Goal: Find contact information: Find contact information

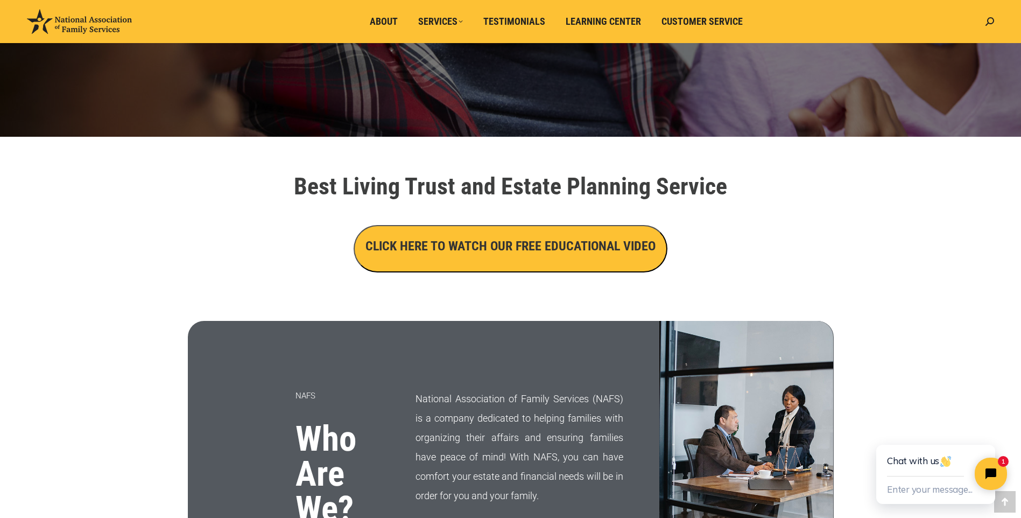
scroll to position [54, 0]
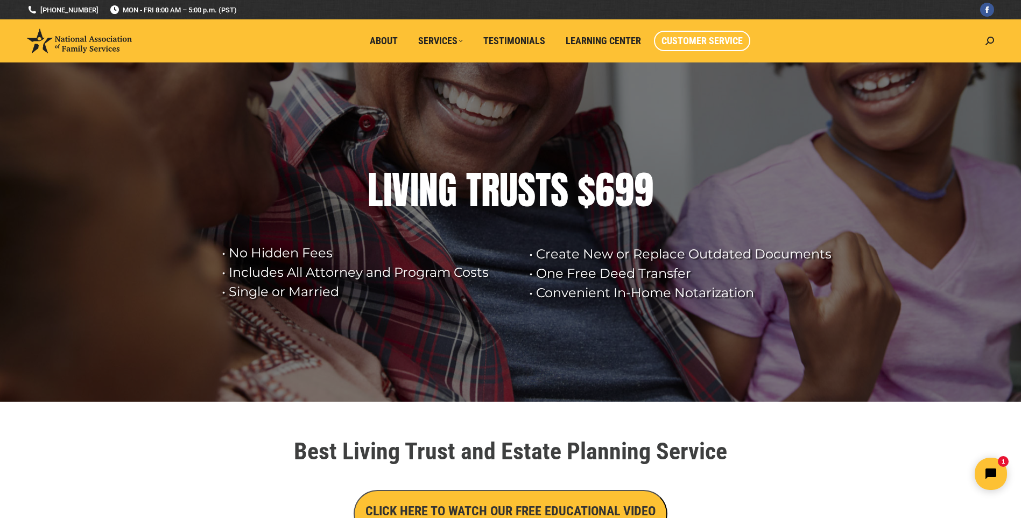
click at [704, 39] on span "Customer Service" at bounding box center [702, 41] width 81 height 12
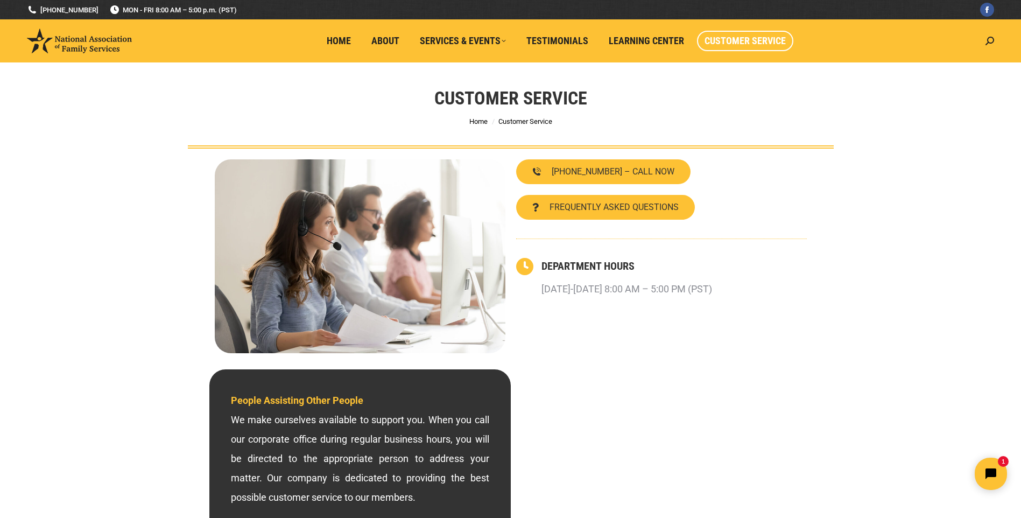
drag, startPoint x: 1001, startPoint y: 0, endPoint x: 834, endPoint y: 65, distance: 179.5
click at [780, 158] on div "[PHONE_NUMBER] – CALL NOW FREQUENTLY ASKED QUESTIONS DEPARTMENT HOURS [DATE]-[D…" at bounding box center [662, 256] width 302 height 205
